Goal: Navigation & Orientation: Find specific page/section

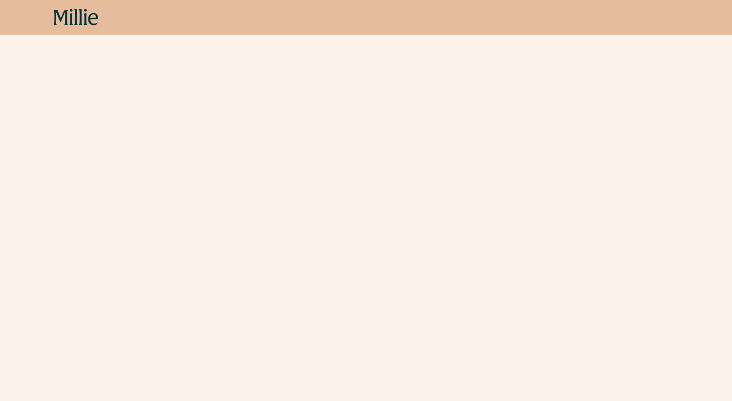
click at [86, 21] on icon at bounding box center [76, 18] width 45 height 18
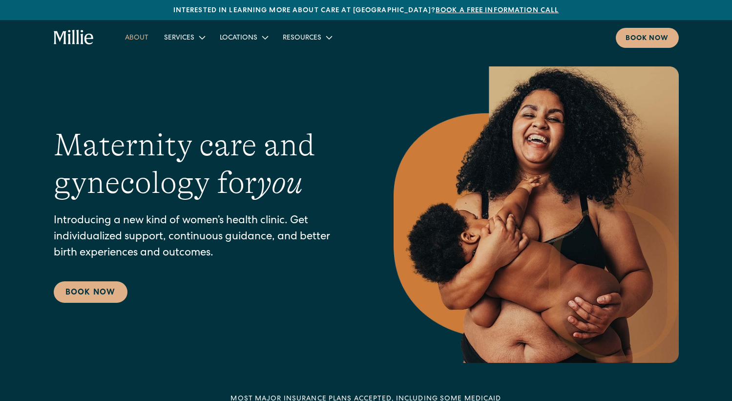
click at [132, 39] on link "About" at bounding box center [136, 37] width 39 height 16
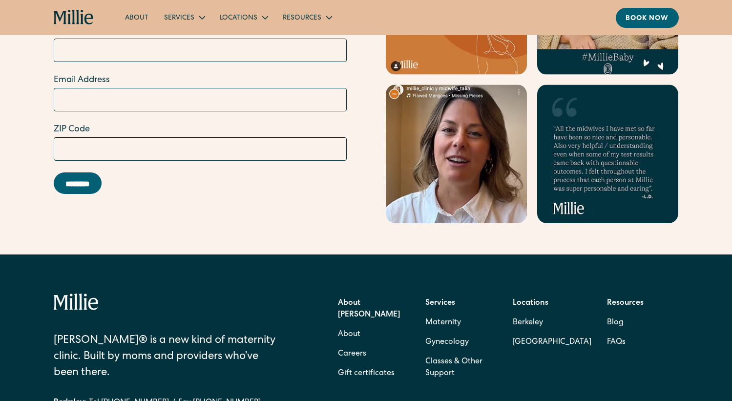
scroll to position [2981, 0]
